Goal: Transaction & Acquisition: Obtain resource

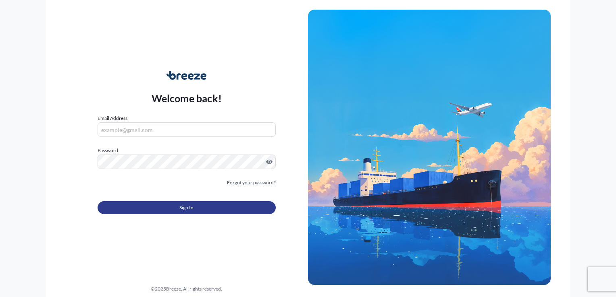
type input "[EMAIL_ADDRESS][DOMAIN_NAME]"
click at [161, 206] on button "Sign In" at bounding box center [187, 208] width 178 height 13
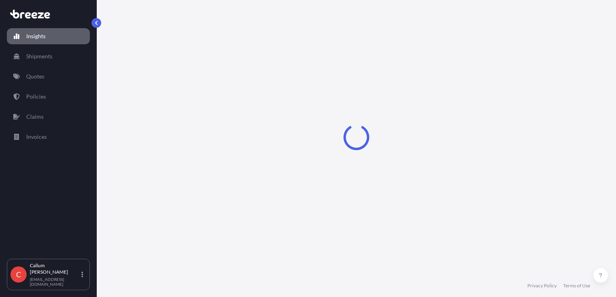
select select "2025"
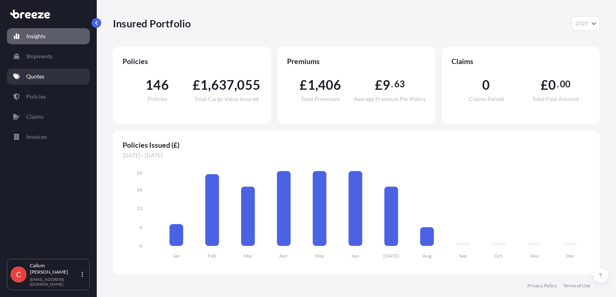
click at [45, 74] on link "Quotes" at bounding box center [48, 77] width 83 height 16
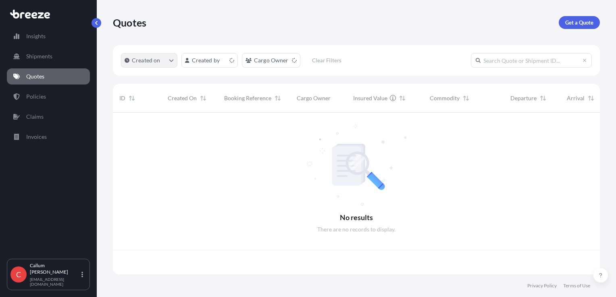
scroll to position [160, 480]
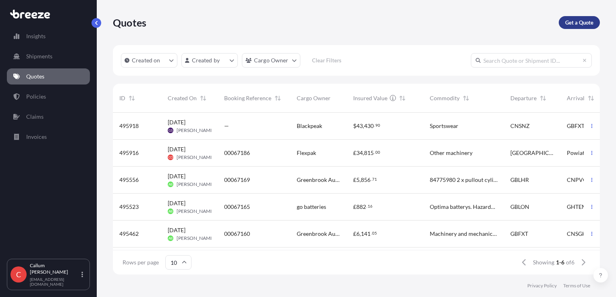
click at [574, 27] on link "Get a Quote" at bounding box center [579, 22] width 41 height 13
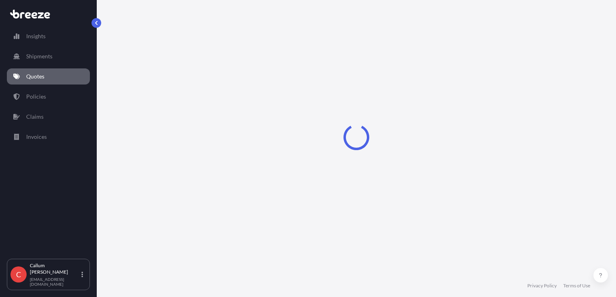
select select "Sea"
select select "1"
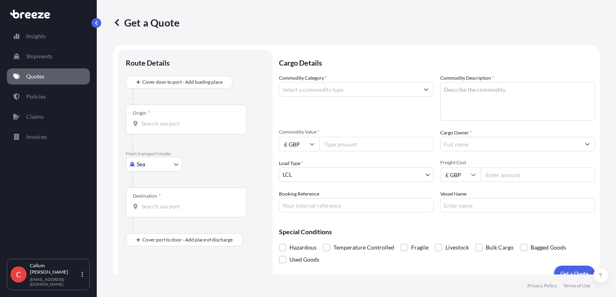
scroll to position [12, 0]
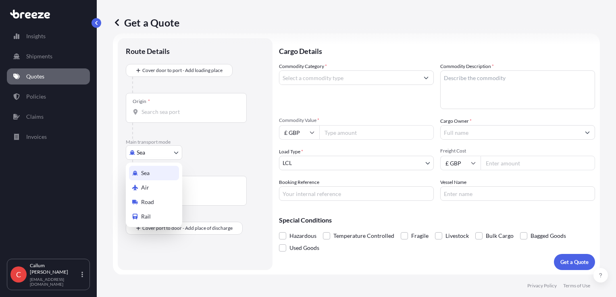
click at [146, 158] on body "Insights Shipments Quotes Policies Claims Invoices C [PERSON_NAME] [EMAIL_ADDRE…" at bounding box center [308, 148] width 616 height 297
click at [147, 202] on span "Road" at bounding box center [147, 202] width 13 height 8
select select "Road"
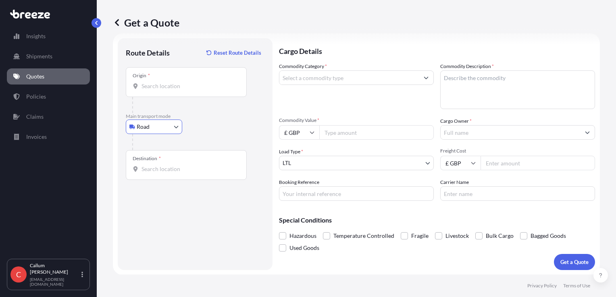
click at [167, 93] on div "Origin *" at bounding box center [186, 82] width 121 height 30
click at [167, 90] on input "Origin *" at bounding box center [188, 86] width 95 height 8
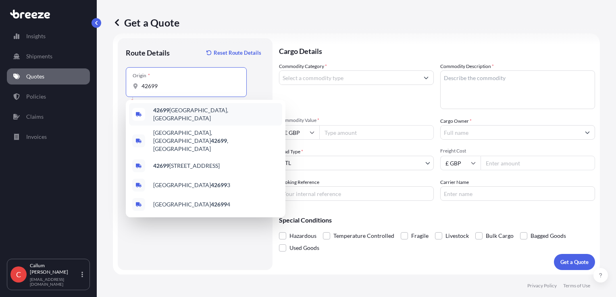
click at [177, 115] on span "42699 [GEOGRAPHIC_DATA], [GEOGRAPHIC_DATA]" at bounding box center [216, 114] width 126 height 16
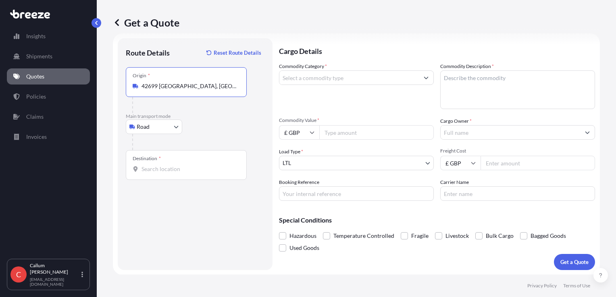
type input "42699 [GEOGRAPHIC_DATA], [GEOGRAPHIC_DATA]"
click at [156, 160] on div "Destination *" at bounding box center [147, 159] width 28 height 6
click at [156, 165] on input "Destination *" at bounding box center [188, 169] width 95 height 8
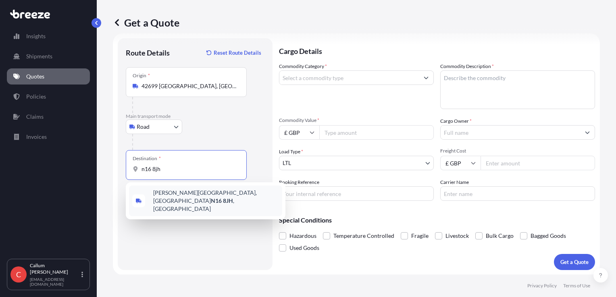
click at [186, 199] on span "[PERSON_NAME][STREET_ADDRESS]" at bounding box center [216, 201] width 126 height 24
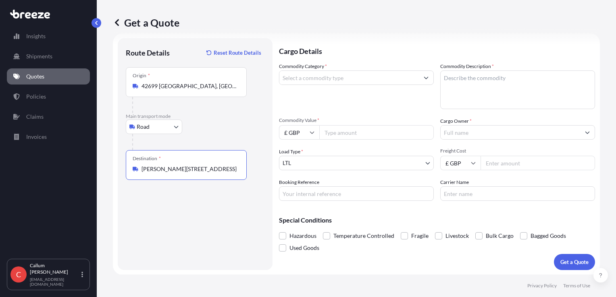
type input "[PERSON_NAME][STREET_ADDRESS]"
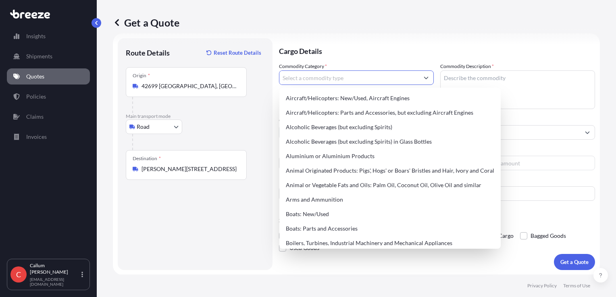
click at [336, 81] on input "Commodity Category *" at bounding box center [348, 78] width 139 height 15
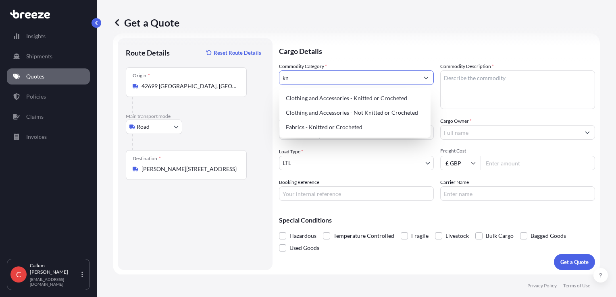
type input "k"
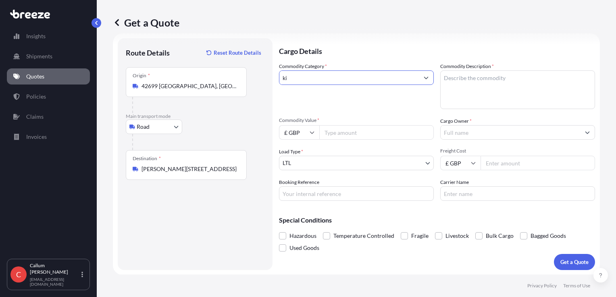
type input "k"
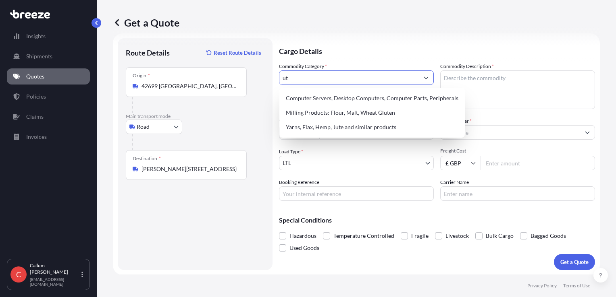
type input "u"
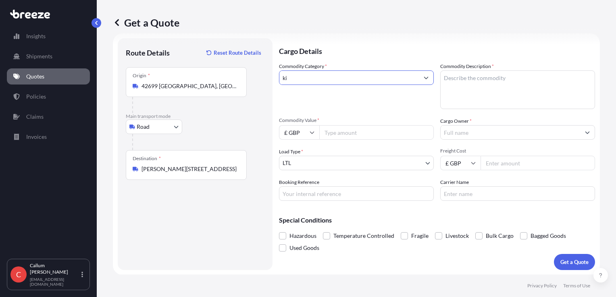
type input "k"
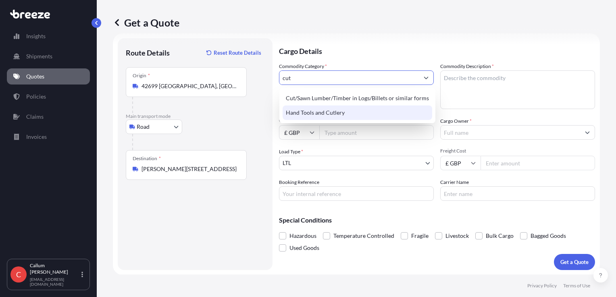
click at [340, 118] on div "Hand Tools and Cutlery" at bounding box center [358, 113] width 150 height 15
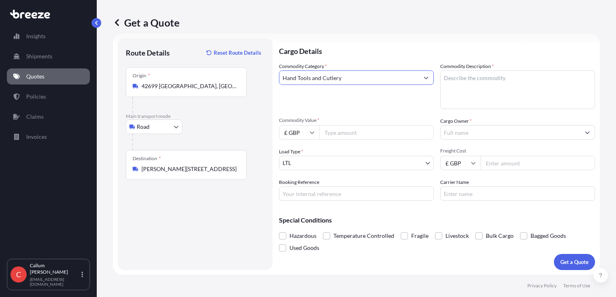
type input "Hand Tools and Cutlery"
click at [451, 78] on textarea "Commodity Description *" at bounding box center [517, 90] width 155 height 39
type textarea "Knives"
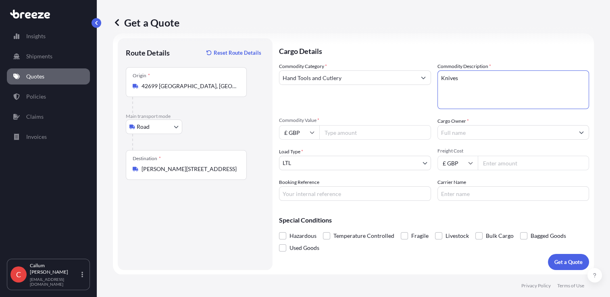
click at [449, 131] on input "Cargo Owner *" at bounding box center [506, 132] width 137 height 15
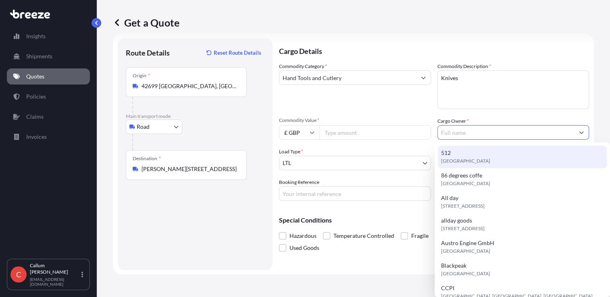
click at [451, 155] on div "512 [GEOGRAPHIC_DATA]" at bounding box center [522, 157] width 169 height 23
type input "512"
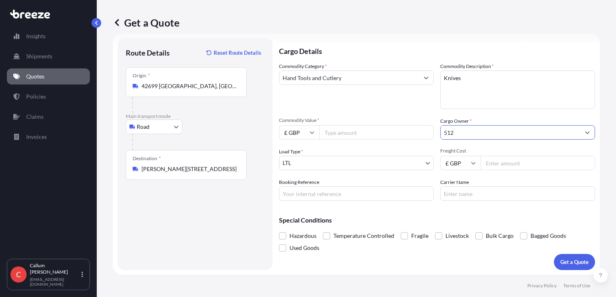
drag, startPoint x: 459, startPoint y: 131, endPoint x: 352, endPoint y: 114, distance: 109.1
click at [352, 114] on div "Commodity Category * Hand Tools and Cutlery Commodity Description * Knives Comm…" at bounding box center [437, 131] width 316 height 139
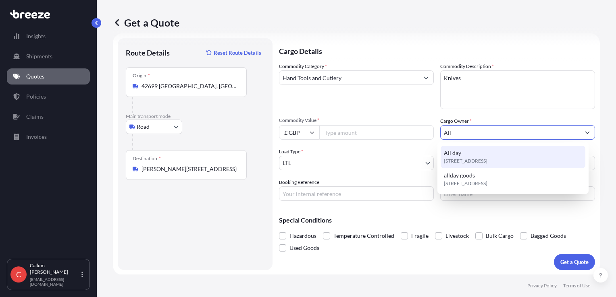
click at [487, 164] on span "[STREET_ADDRESS]" at bounding box center [466, 161] width 44 height 8
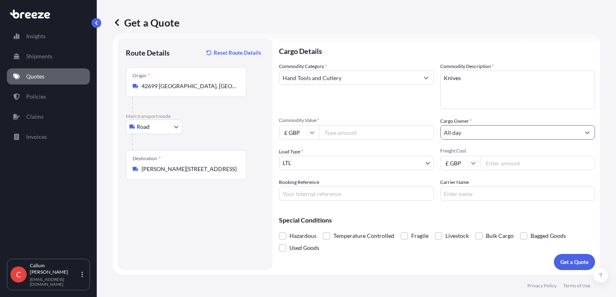
type input "All day"
click at [366, 132] on input "Commodity Value *" at bounding box center [376, 132] width 114 height 15
click at [300, 131] on input "£ GBP" at bounding box center [299, 132] width 40 height 15
click at [300, 132] on input "£ GBP" at bounding box center [299, 132] width 40 height 15
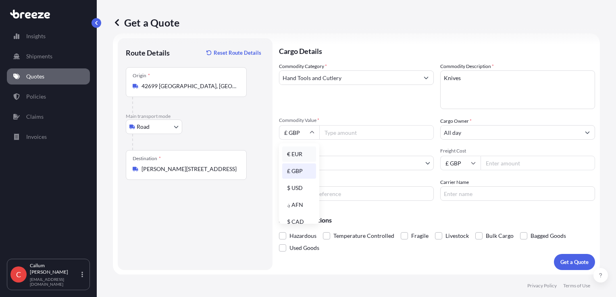
click at [298, 155] on div "€ EUR" at bounding box center [299, 154] width 34 height 15
type input "€ EUR"
drag, startPoint x: 344, startPoint y: 139, endPoint x: 347, endPoint y: 134, distance: 6.3
click at [347, 134] on div "Commodity Category * Hand Tools and Cutlery Commodity Description * Knives Comm…" at bounding box center [437, 131] width 316 height 139
click at [347, 134] on input "Commodity Value *" at bounding box center [376, 132] width 114 height 15
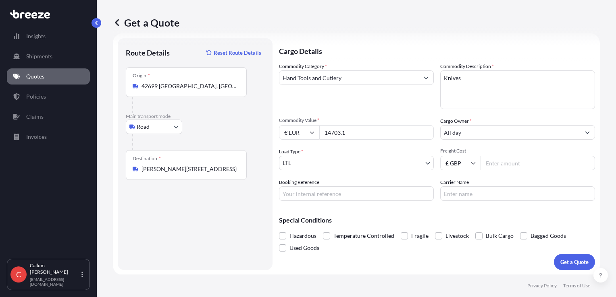
type input "14703.1"
click at [320, 198] on input "Booking Reference" at bounding box center [356, 194] width 155 height 15
type input "SDSA00190175"
type input "NF Global"
click at [509, 161] on input "Freight Cost" at bounding box center [537, 163] width 114 height 15
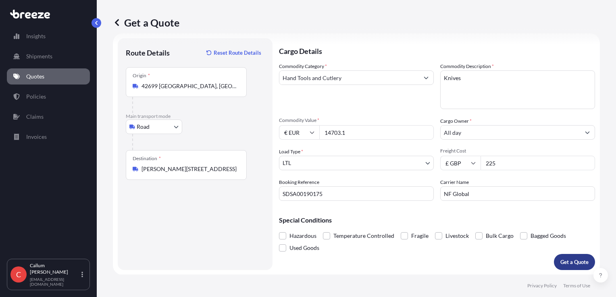
type input "225"
click at [560, 260] on p "Get a Quote" at bounding box center [574, 262] width 28 height 8
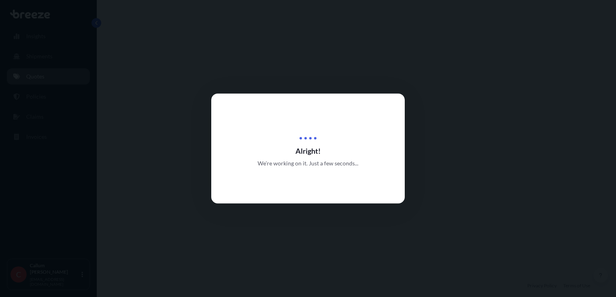
select select "Road"
select select "1"
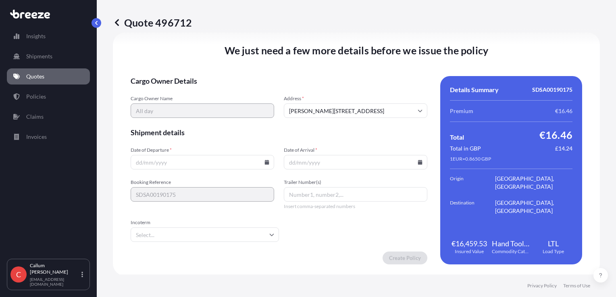
scroll to position [1005, 0]
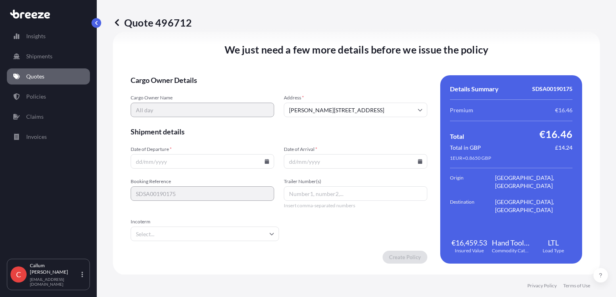
click at [266, 161] on icon at bounding box center [267, 161] width 4 height 5
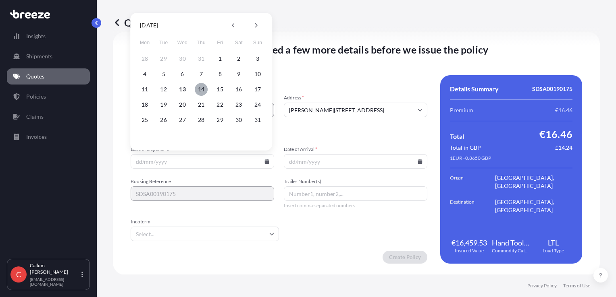
click at [197, 90] on button "14" at bounding box center [201, 89] width 13 height 13
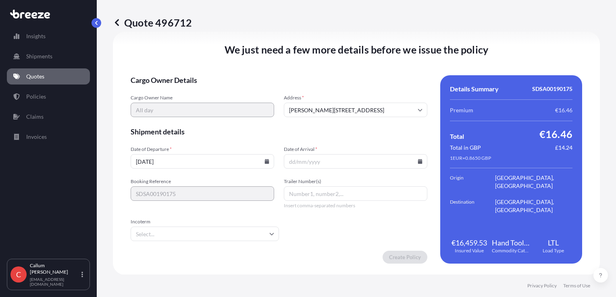
type input "[DATE]"
click at [335, 164] on input "Date of Arrival *" at bounding box center [355, 161] width 143 height 15
click at [413, 162] on input "Date of Arrival *" at bounding box center [355, 161] width 143 height 15
click at [418, 159] on icon at bounding box center [420, 161] width 5 height 5
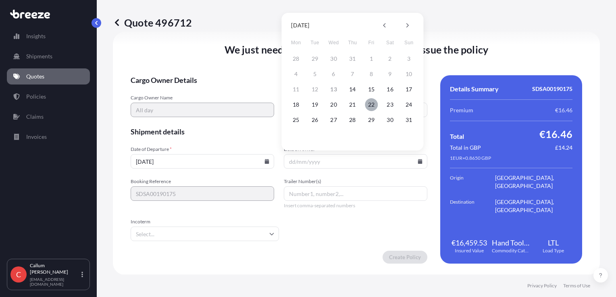
click at [372, 107] on button "22" at bounding box center [371, 104] width 13 height 13
type input "[DATE]"
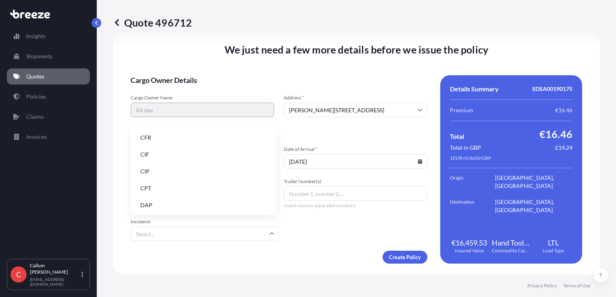
click at [216, 233] on input "Incoterm" at bounding box center [205, 234] width 148 height 15
click at [157, 187] on li "FCA" at bounding box center [204, 187] width 140 height 15
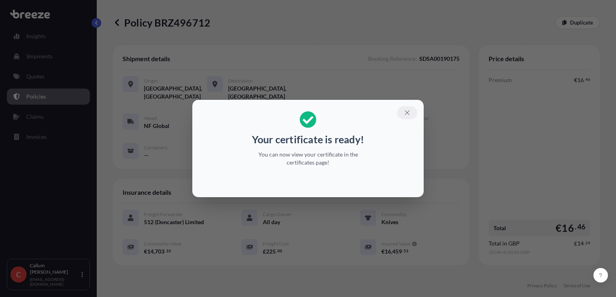
click at [405, 112] on icon "button" at bounding box center [406, 112] width 7 height 7
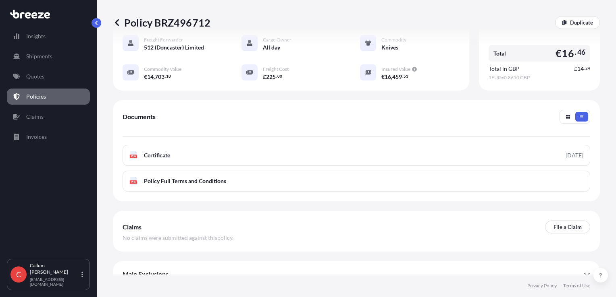
scroll to position [181, 0]
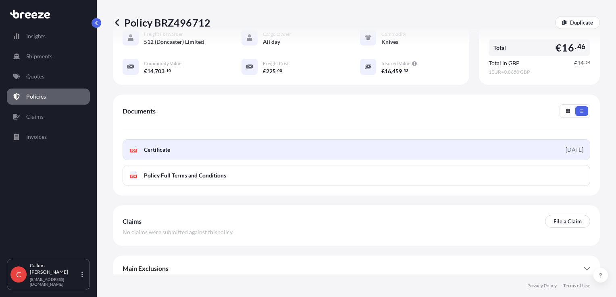
click at [197, 151] on link "PDF Certificate [DATE]" at bounding box center [356, 149] width 467 height 21
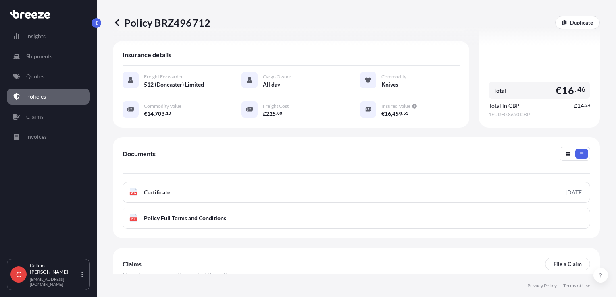
scroll to position [137, 0]
